Goal: Task Accomplishment & Management: Use online tool/utility

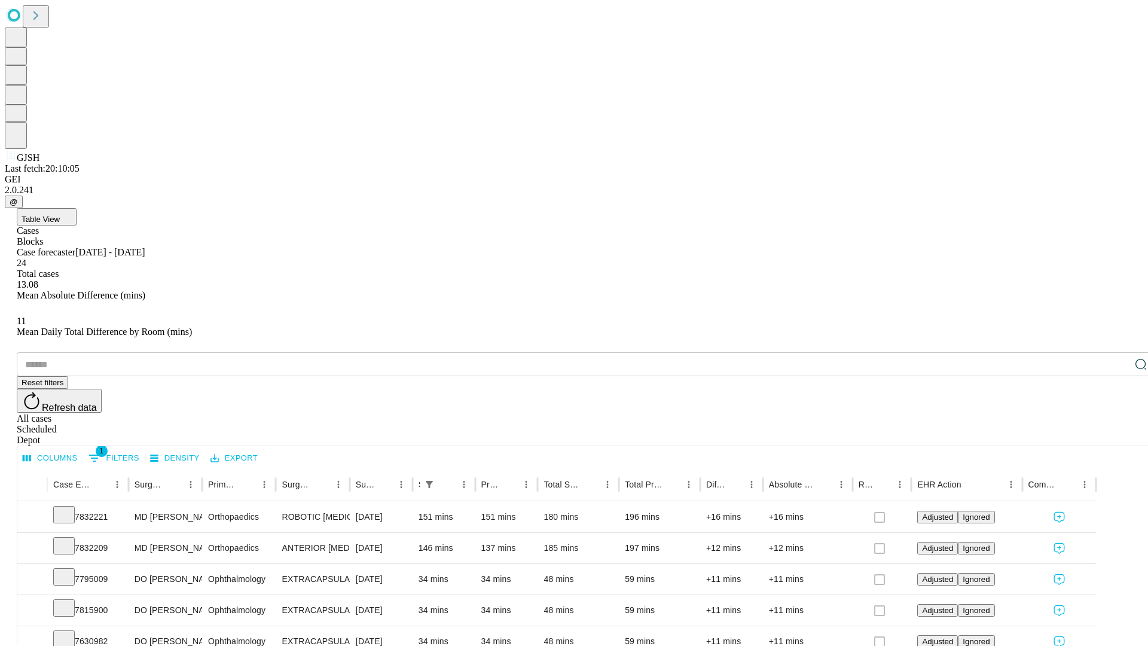
click at [1071, 424] on div "Scheduled" at bounding box center [586, 429] width 1139 height 11
